Goal: Information Seeking & Learning: Learn about a topic

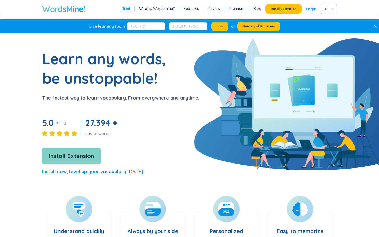
click at [80, 152] on span "Install Extension" at bounding box center [71, 155] width 45 height 9
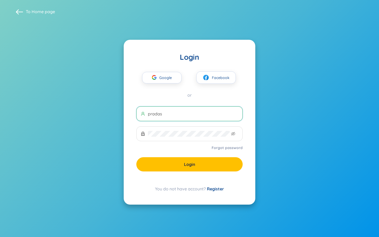
type input "pradas"
click at [214, 189] on link "Register" at bounding box center [215, 188] width 17 height 5
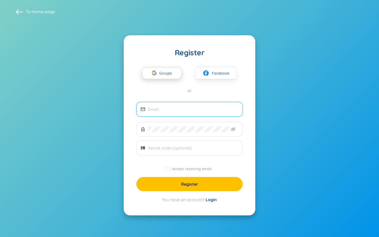
click at [166, 71] on span "Google" at bounding box center [166, 73] width 15 height 11
click at [219, 108] on input "email" at bounding box center [193, 109] width 90 height 6
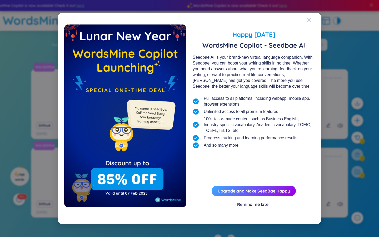
click at [307, 22] on icon "Close" at bounding box center [309, 20] width 4 height 4
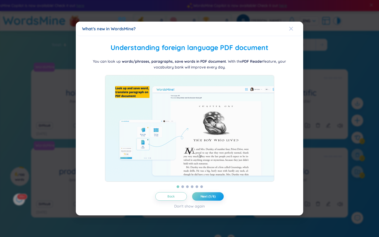
click at [289, 27] on icon "Close" at bounding box center [291, 29] width 4 height 4
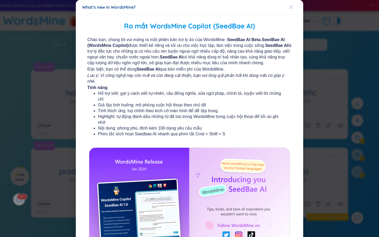
click at [289, 7] on icon "Close" at bounding box center [291, 7] width 4 height 4
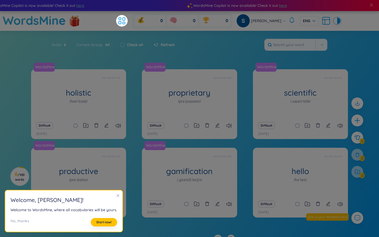
click at [117, 196] on icon "close" at bounding box center [118, 195] width 3 height 3
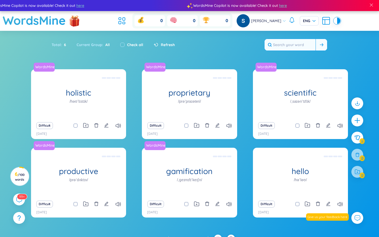
click at [290, 44] on input "text" at bounding box center [290, 45] width 51 height 12
click at [321, 21] on icon at bounding box center [325, 20] width 9 height 9
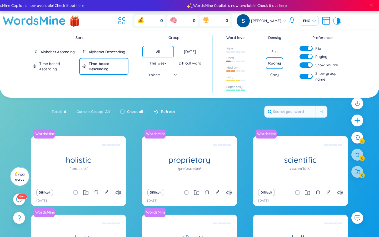
click at [192, 51] on div "[DATE]" at bounding box center [190, 51] width 12 height 5
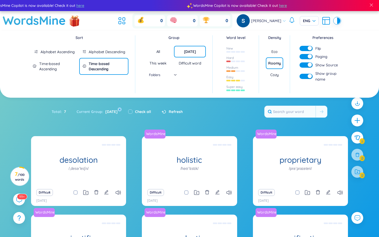
click at [172, 126] on section "Sort Alphabet Ascending Alphabet Descending Time-based Ascending Time-based Des…" at bounding box center [189, 174] width 379 height 287
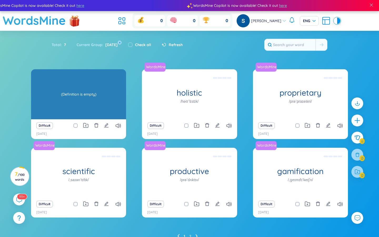
scroll to position [24, 0]
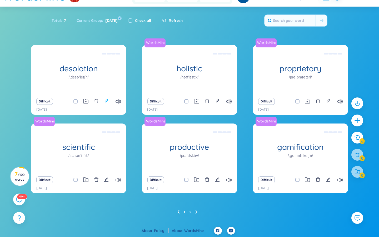
click at [106, 101] on icon "edit" at bounding box center [106, 101] width 4 height 4
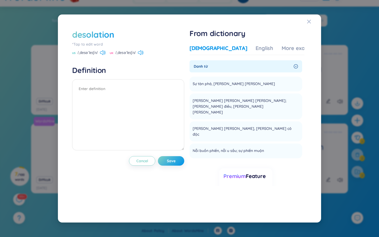
click at [225, 50] on div "Vietnamese English More examples" at bounding box center [255, 49] width 130 height 11
click at [256, 48] on div "English" at bounding box center [265, 47] width 18 height 7
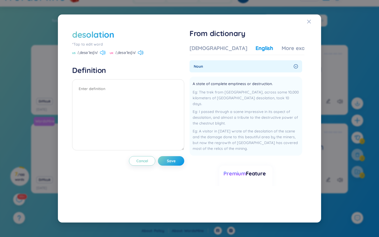
click at [102, 52] on icon at bounding box center [103, 52] width 6 height 5
click at [141, 55] on div "UK /ˌdesəˈleɪʃn/" at bounding box center [127, 53] width 34 height 5
click at [140, 52] on icon at bounding box center [141, 52] width 6 height 5
click at [282, 50] on div "More examples" at bounding box center [301, 47] width 38 height 7
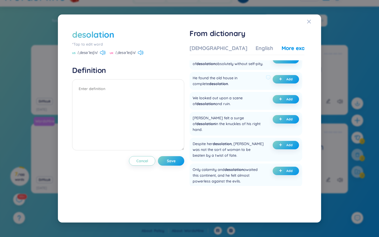
scroll to position [43, 0]
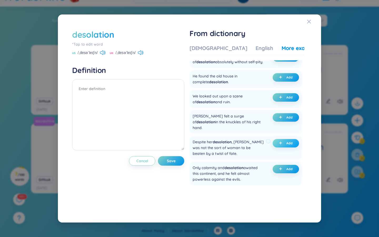
click at [279, 141] on icon "plus" at bounding box center [280, 142] width 3 height 3
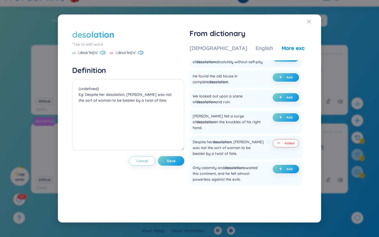
scroll to position [0, 0]
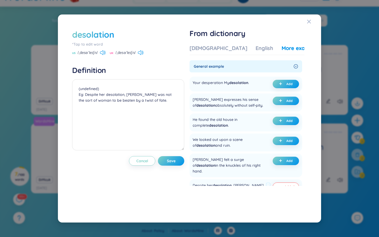
click at [235, 52] on div "Vietnamese English More examples" at bounding box center [255, 49] width 130 height 11
click at [256, 49] on div "English" at bounding box center [265, 47] width 18 height 7
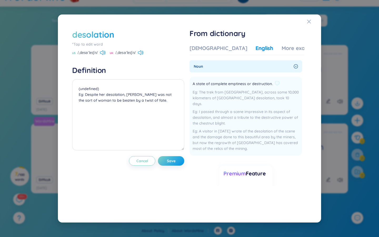
click at [216, 109] on div "I passed through a scene impressive in its aspect of desolation, and almost a t…" at bounding box center [246, 117] width 106 height 17
click at [125, 112] on textarea "(undefined) Eg: Despite her desolation, [PERSON_NAME] was not the sort of woman…" at bounding box center [128, 114] width 112 height 71
click at [77, 95] on textarea "(undefined) Eg: Despite her desolation, [PERSON_NAME] was not the sort of woman…" at bounding box center [128, 114] width 112 height 71
click at [159, 100] on textarea "(undefined) Eg: Despite her desolation, [PERSON_NAME] was not the sort of woman…" at bounding box center [128, 114] width 112 height 71
click at [214, 51] on div "[DEMOGRAPHIC_DATA]" at bounding box center [219, 47] width 58 height 7
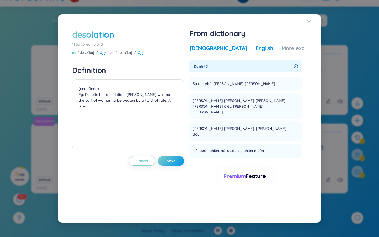
click at [256, 47] on div "English" at bounding box center [265, 47] width 18 height 7
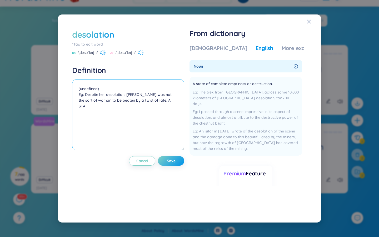
click at [169, 103] on textarea "(undefined) Eg: Despite her desolation, [PERSON_NAME] was not the sort of woman…" at bounding box center [128, 114] width 112 height 71
click at [166, 100] on textarea "(undefined) Eg: Despite her desolation, [PERSON_NAME] was not the sort of woman…" at bounding box center [128, 114] width 112 height 71
type textarea "(undefined) Eg: Despite her desolation, [PERSON_NAME] was not the sort of woman…"
click at [175, 161] on span "Save" at bounding box center [171, 160] width 9 height 5
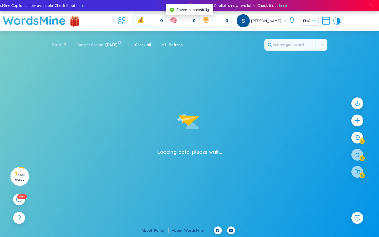
type input "desolation"
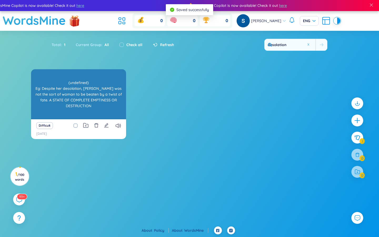
click at [107, 110] on div "desolation /ˌdesəˈleɪʃn/ (undefined) Eg: Despite her desolation, [PERSON_NAME] …" at bounding box center [78, 94] width 95 height 50
